Goal: Transaction & Acquisition: Subscribe to service/newsletter

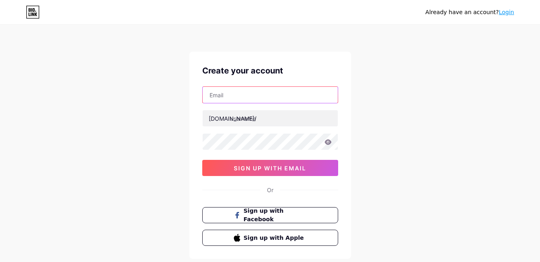
click at [276, 100] on input "text" at bounding box center [269, 95] width 135 height 16
type input "[EMAIL_ADDRESS][DOMAIN_NAME]"
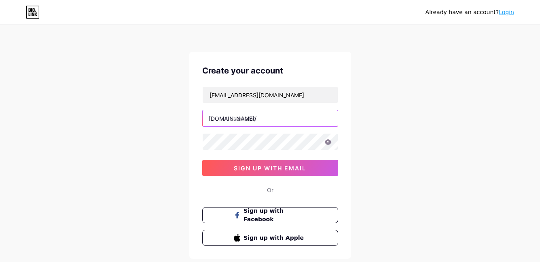
click at [272, 120] on input "text" at bounding box center [269, 118] width 135 height 16
type input "j"
click at [328, 143] on icon at bounding box center [327, 141] width 7 height 5
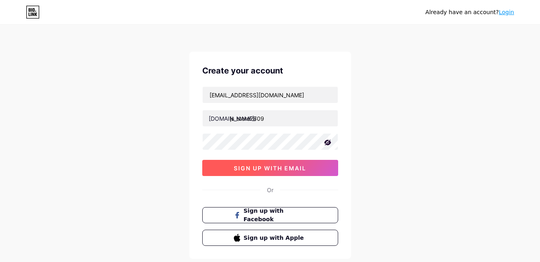
click at [294, 167] on span "sign up with email" at bounding box center [270, 168] width 72 height 7
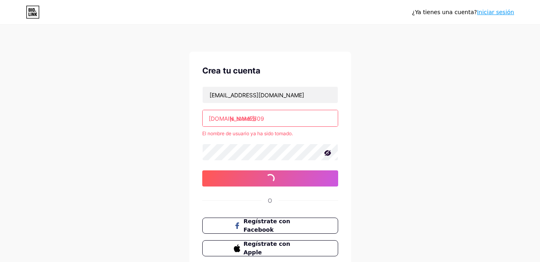
click at [236, 118] on input "js_store2809" at bounding box center [269, 118] width 135 height 16
click at [247, 120] on input "jsstore2809" at bounding box center [269, 118] width 135 height 16
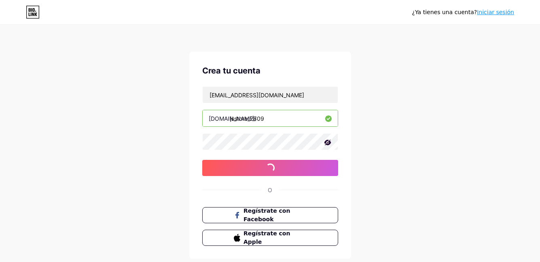
type input "jsstore_2809"
